Goal: Transaction & Acquisition: Purchase product/service

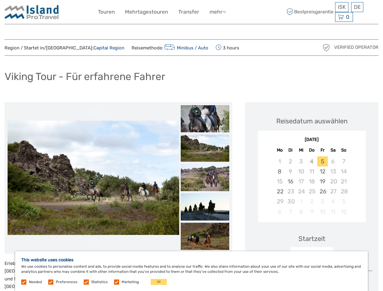
click at [218, 12] on link "mehr" at bounding box center [218, 12] width 16 height 9
click at [225, 12] on icon at bounding box center [224, 11] width 3 height 5
click at [342, 7] on span "ISK" at bounding box center [342, 7] width 8 height 6
click at [357, 7] on div "DE English Español Deutsch" at bounding box center [357, 7] width 12 height 10
click at [344, 17] on div "0 Items Total 0 ISK Zur Kasse Der Warenkorb ist leer." at bounding box center [344, 17] width 18 height 10
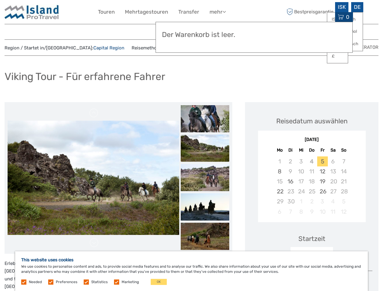
click at [93, 178] on img at bounding box center [94, 178] width 172 height 114
click at [94, 113] on link at bounding box center [94, 113] width 10 height 10
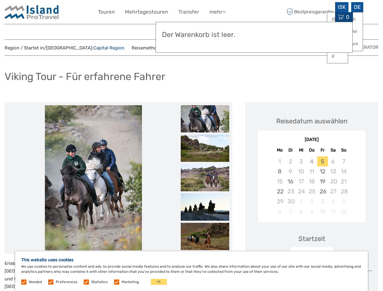
click at [94, 243] on link at bounding box center [94, 243] width 10 height 10
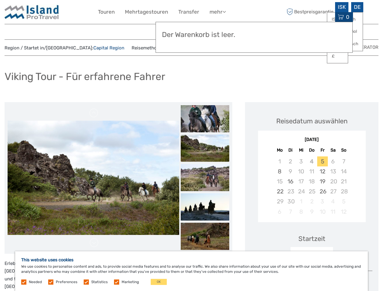
click at [205, 31] on h3 "Der Warenkorb ist leer." at bounding box center [254, 35] width 185 height 8
